Goal: Task Accomplishment & Management: Use online tool/utility

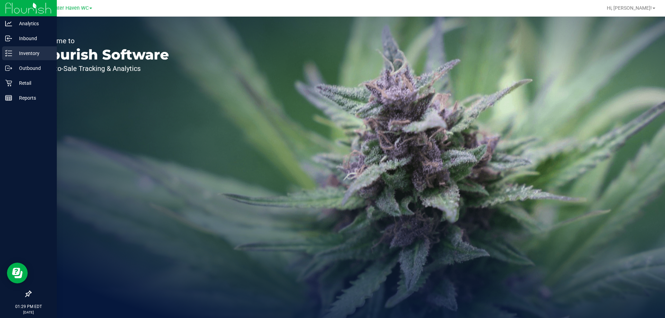
click at [9, 53] on icon at bounding box center [8, 53] width 7 height 7
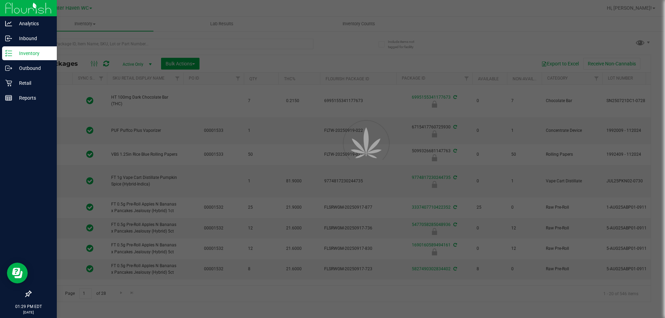
type input "2026-03-16"
type input "2026-03-17"
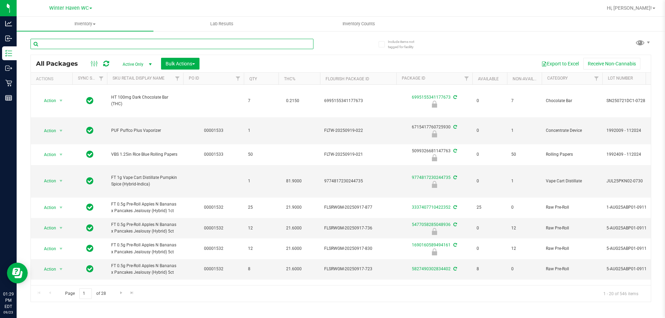
click at [124, 47] on input "text" at bounding box center [171, 44] width 283 height 10
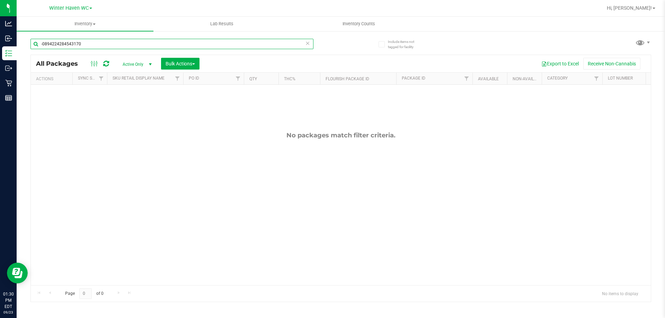
click at [43, 44] on input "-0894224284543170" at bounding box center [171, 44] width 283 height 10
type input "0894224284543170"
click at [340, 44] on div "0894224284543170" at bounding box center [185, 44] width 310 height 22
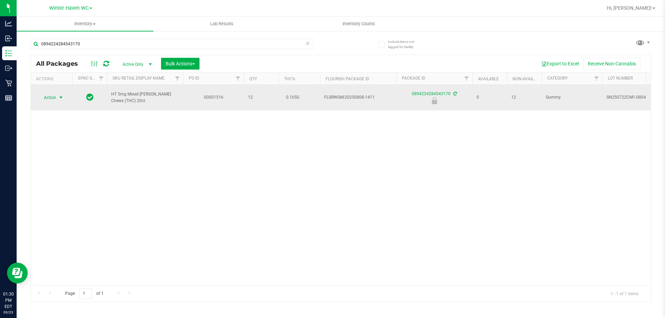
click at [62, 95] on span "select" at bounding box center [61, 98] width 6 height 6
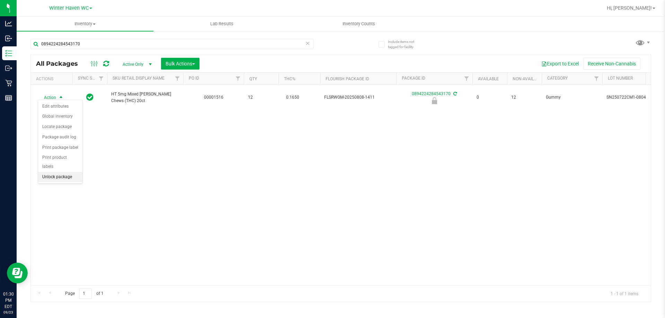
click at [63, 172] on li "Unlock package" at bounding box center [60, 177] width 44 height 10
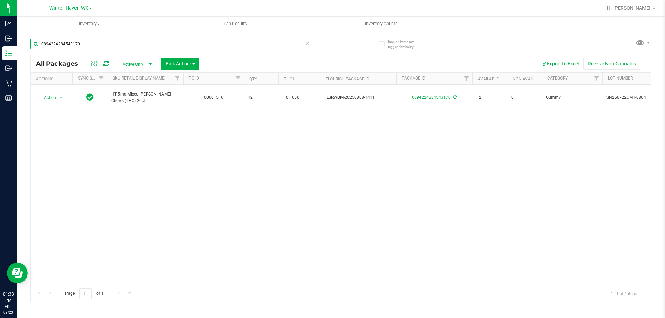
click at [90, 44] on input "0894224284543170" at bounding box center [171, 44] width 283 height 10
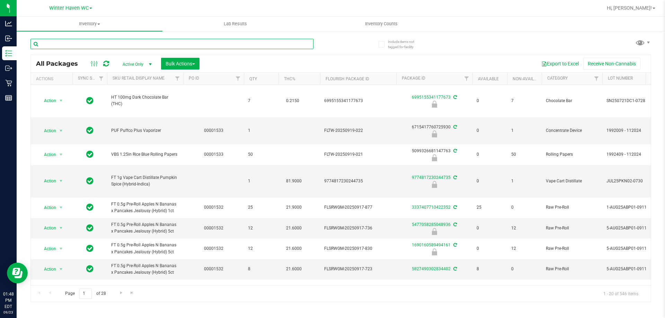
click at [101, 44] on input "text" at bounding box center [171, 44] width 283 height 10
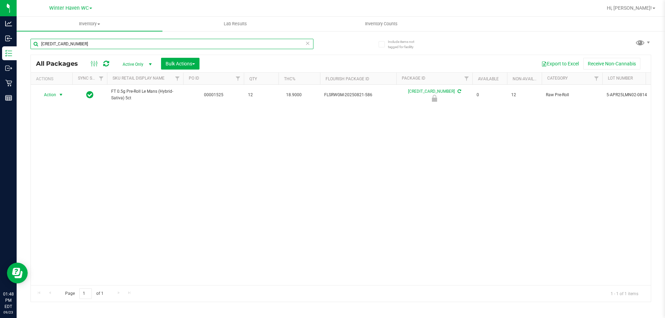
type input "5973110037441820"
click at [58, 96] on span "select" at bounding box center [61, 95] width 9 height 10
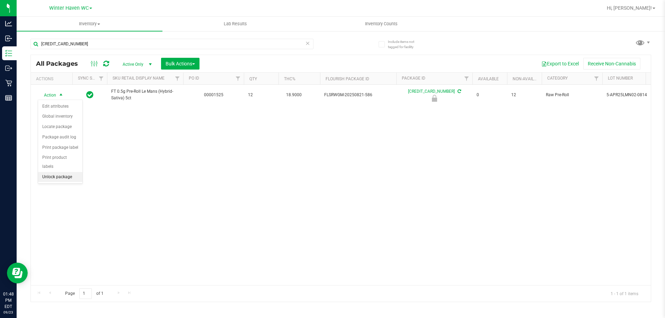
click at [61, 172] on li "Unlock package" at bounding box center [60, 177] width 44 height 10
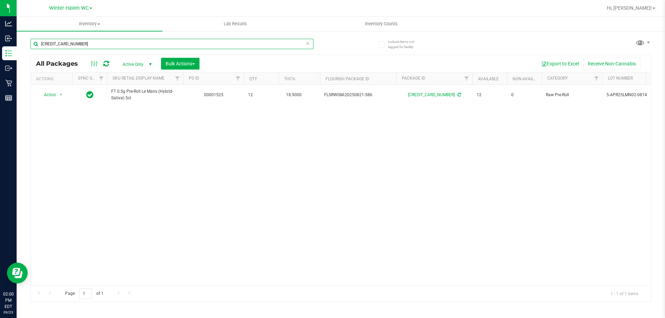
click at [115, 39] on input "5973110037441820" at bounding box center [171, 44] width 283 height 10
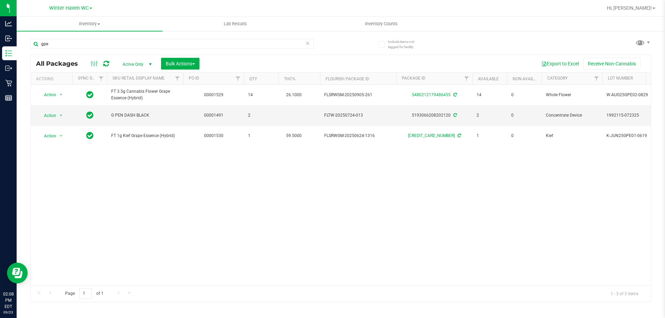
click at [94, 50] on div "gpe" at bounding box center [171, 47] width 283 height 16
click at [94, 46] on input "gpe" at bounding box center [171, 44] width 283 height 10
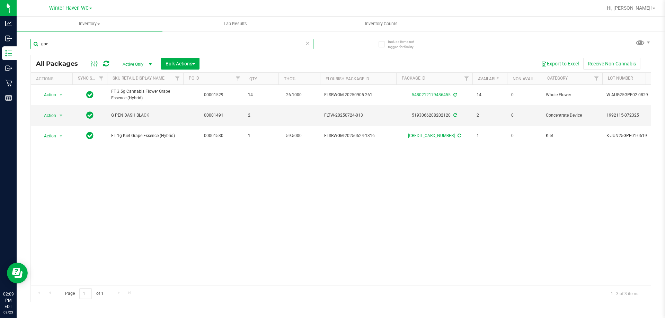
click at [94, 46] on input "gpe" at bounding box center [171, 44] width 283 height 10
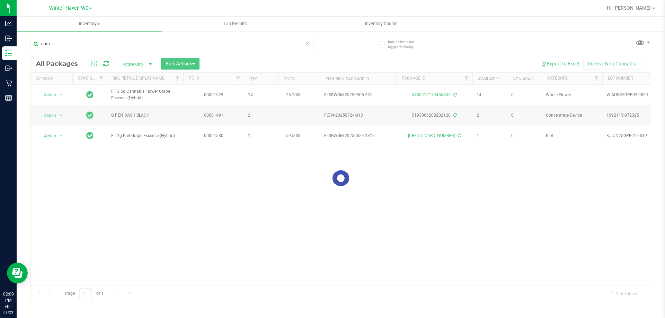
click at [336, 55] on div "Loading... All Packages Active Only Active Only Lab Samples Locked All External…" at bounding box center [340, 179] width 621 height 248
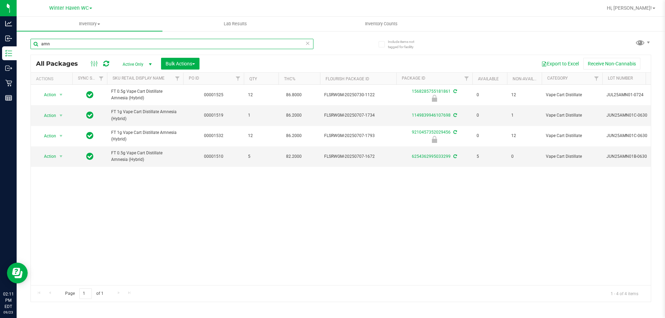
click at [96, 39] on input "amn" at bounding box center [171, 44] width 283 height 10
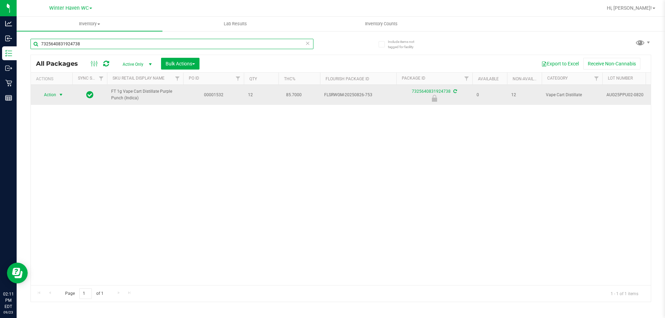
type input "7325640831924738"
click at [48, 95] on span "Action" at bounding box center [47, 95] width 19 height 10
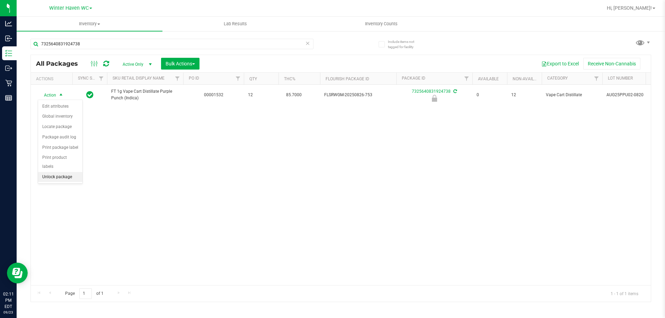
click at [69, 172] on li "Unlock package" at bounding box center [60, 177] width 44 height 10
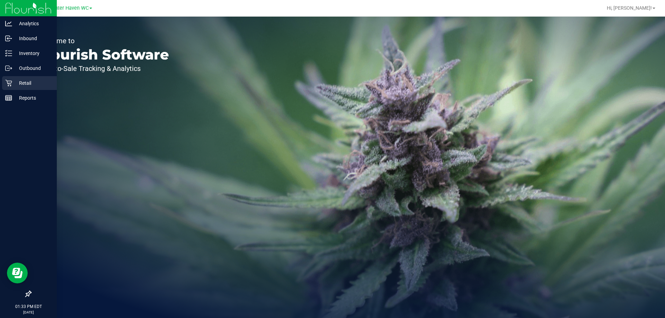
click at [9, 83] on icon at bounding box center [8, 83] width 7 height 7
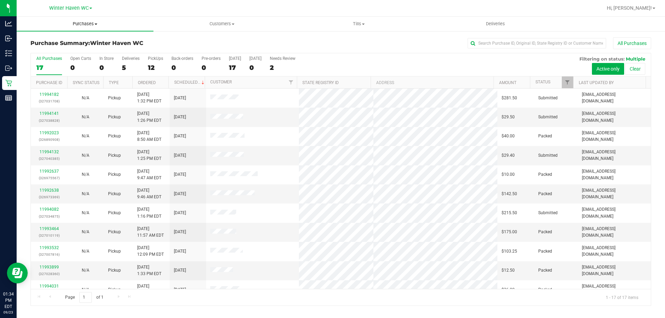
click at [86, 23] on span "Purchases" at bounding box center [85, 24] width 137 height 6
click at [71, 48] on li "Fulfillment" at bounding box center [85, 50] width 137 height 8
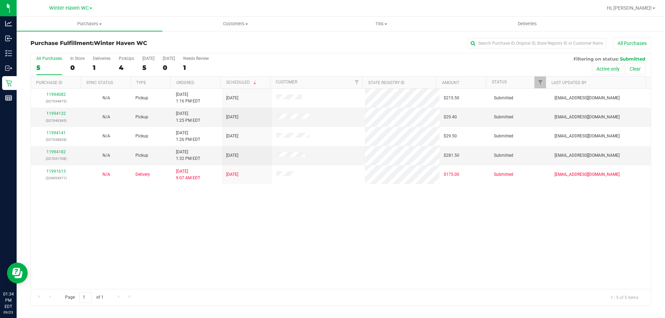
click at [177, 257] on div "11994082 (327034875) N/A Pickup [DATE] 1:16 PM EDT 9/23/2025 $215.50 Submitted …" at bounding box center [341, 189] width 620 height 201
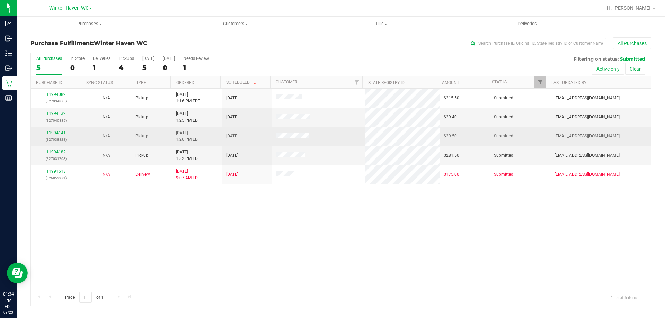
click at [55, 134] on link "11994141" at bounding box center [55, 133] width 19 height 5
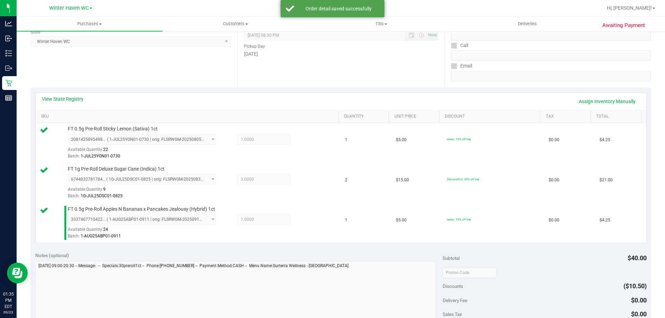
scroll to position [173, 0]
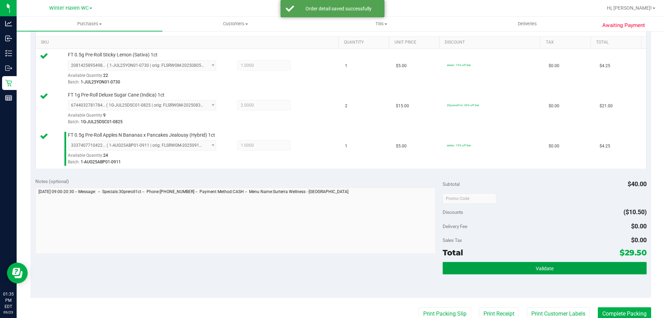
click at [499, 267] on button "Validate" at bounding box center [545, 268] width 204 height 12
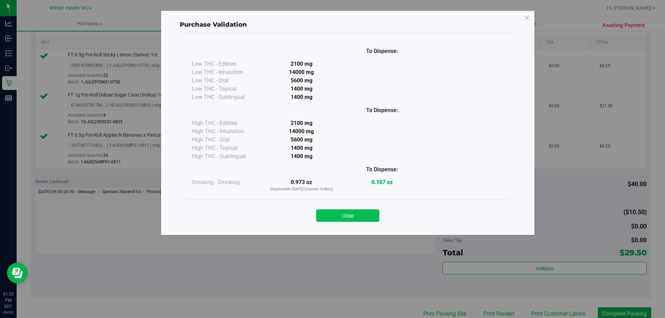
click at [371, 215] on button "Close" at bounding box center [347, 216] width 63 height 12
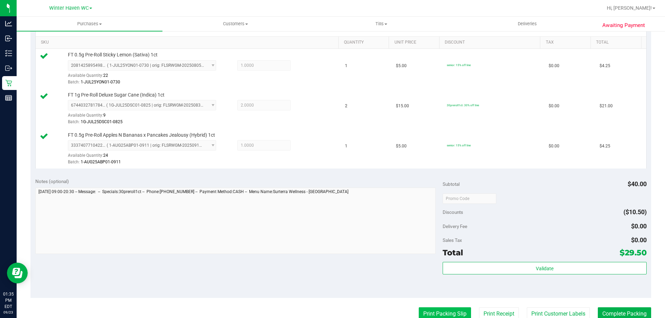
click at [434, 311] on button "Print Packing Slip" at bounding box center [445, 314] width 52 height 13
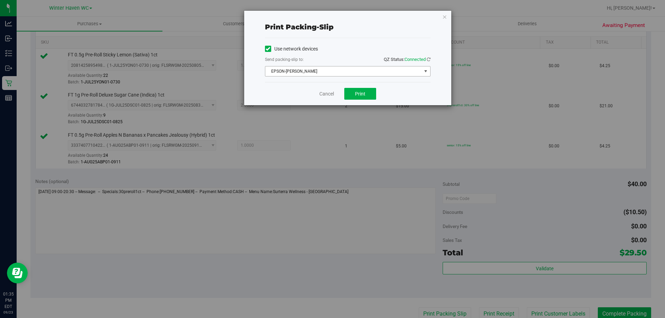
click at [328, 67] on span "EPSON-[PERSON_NAME]" at bounding box center [343, 72] width 156 height 10
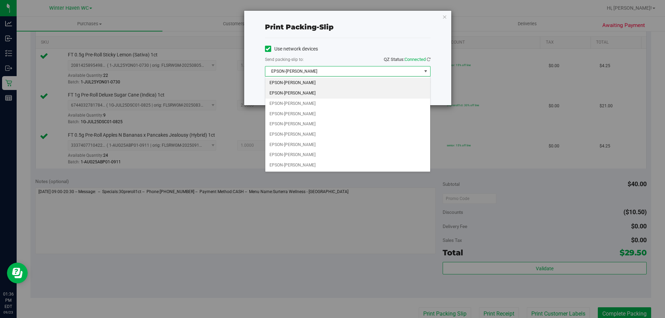
click at [341, 94] on li "EPSON-[PERSON_NAME]" at bounding box center [347, 93] width 165 height 10
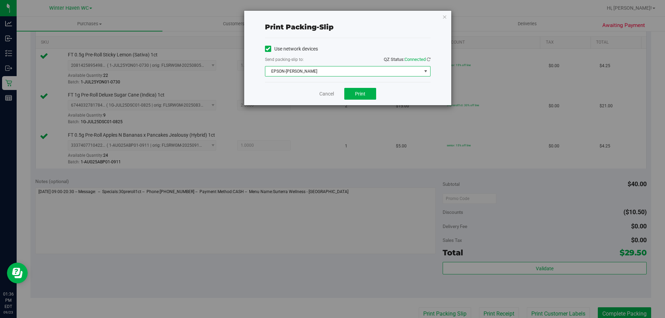
click at [286, 91] on div "Cancel Print" at bounding box center [348, 93] width 166 height 23
click at [351, 91] on button "Print" at bounding box center [360, 94] width 32 height 12
click at [348, 91] on button "Print" at bounding box center [360, 94] width 32 height 12
click at [324, 94] on link "Cancel" at bounding box center [326, 93] width 15 height 7
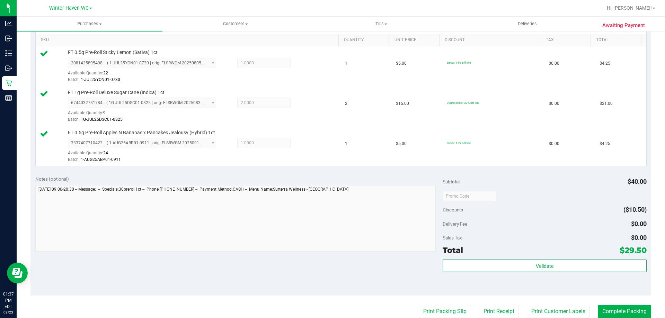
click at [562, 273] on div "Validate" at bounding box center [545, 275] width 204 height 31
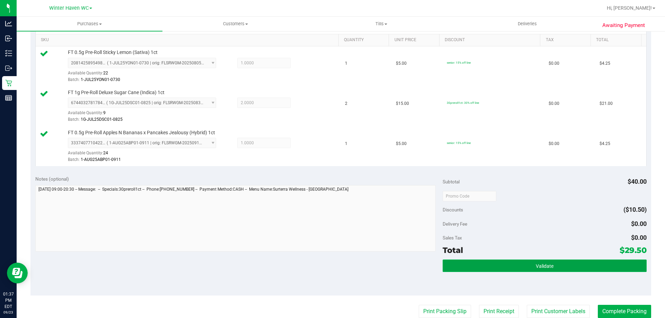
click at [561, 272] on button "Validate" at bounding box center [545, 266] width 204 height 12
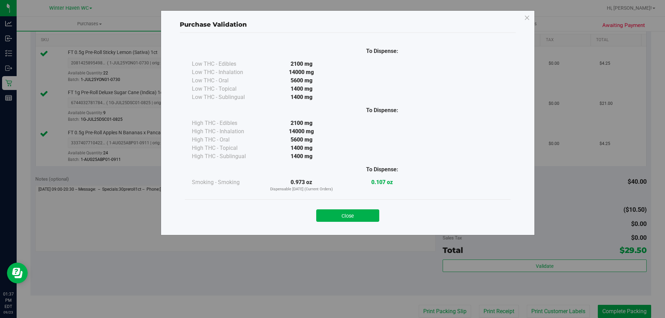
click at [353, 222] on div "Close" at bounding box center [348, 214] width 326 height 28
click at [352, 221] on button "Close" at bounding box center [347, 216] width 63 height 12
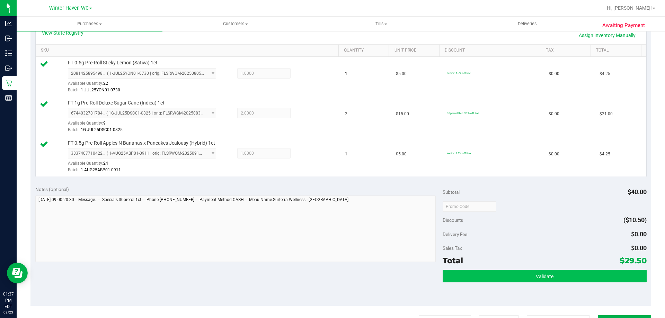
scroll to position [245, 0]
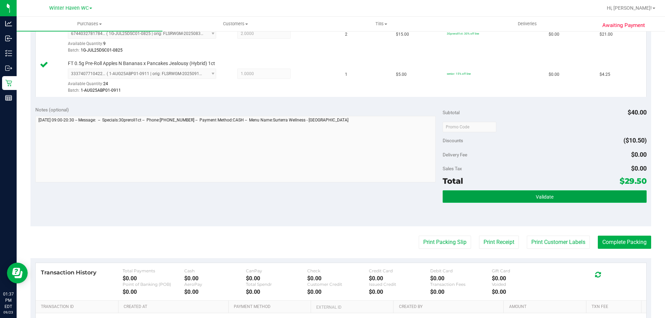
click at [529, 195] on button "Validate" at bounding box center [545, 197] width 204 height 12
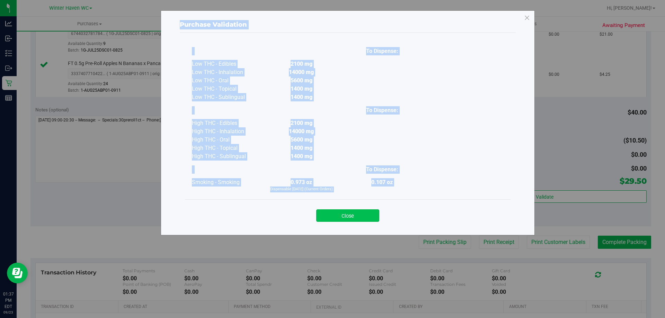
click at [374, 214] on button "Close" at bounding box center [347, 216] width 63 height 12
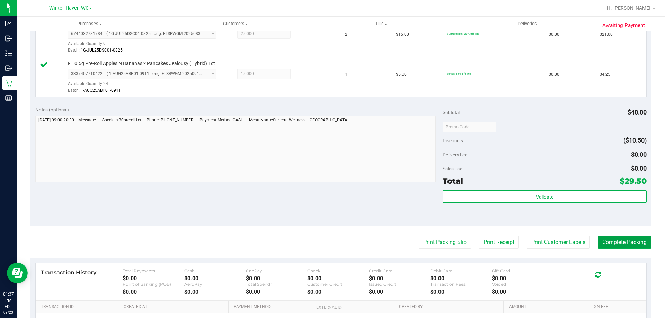
drag, startPoint x: 634, startPoint y: 239, endPoint x: 593, endPoint y: 221, distance: 45.2
click at [633, 240] on button "Complete Packing" at bounding box center [624, 242] width 53 height 13
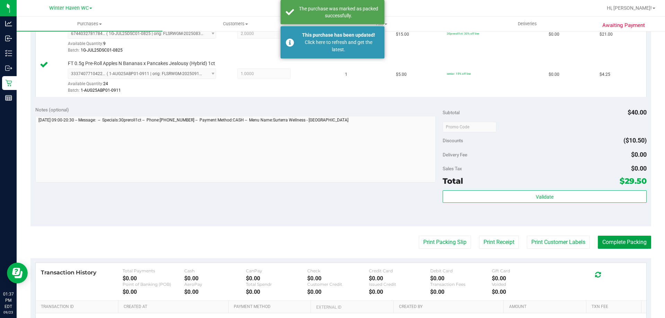
click at [611, 239] on div "Purchases Summary of purchases Fulfillment All purchases Customers All customer…" at bounding box center [341, 168] width 649 height 302
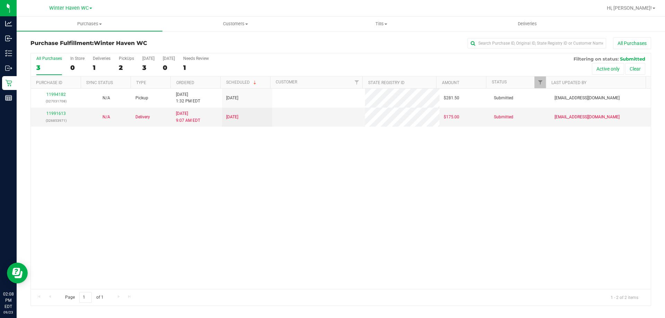
click at [141, 154] on div "11994182 (327031708) N/A Pickup [DATE] 1:32 PM EDT 9/23/2025 $281.50 Submitted …" at bounding box center [341, 189] width 620 height 201
